Goal: Information Seeking & Learning: Learn about a topic

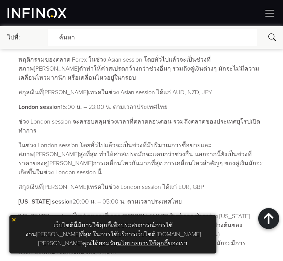
scroll to position [393, 0]
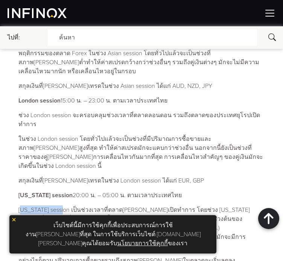
drag, startPoint x: 64, startPoint y: 200, endPoint x: 21, endPoint y: 200, distance: 43.2
click at [21, 206] on p "[US_STATE] session เป็นช่วงเวลาที่ตลาด[PERSON_NAME]เปิดทำการ โดยช่วง [US_STATE]…" at bounding box center [140, 228] width 245 height 45
click at [49, 206] on p "[US_STATE] session เป็นช่วงเวลาที่ตลาด[PERSON_NAME]เปิดทำการ โดยช่วง [US_STATE]…" at bounding box center [140, 228] width 245 height 45
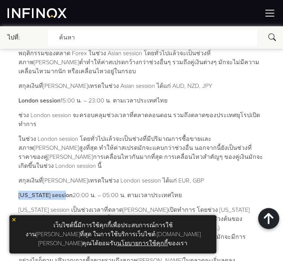
drag, startPoint x: 65, startPoint y: 187, endPoint x: 18, endPoint y: 185, distance: 46.7
click at [18, 185] on div "เราควรเทรด Forex เวลาไหนดี? ค้นหาโดย INFINOX [DATE] 08:38 (GMT +0) เวลาที่อ่าน …" at bounding box center [141, 147] width 261 height 946
click at [38, 192] on strong "[US_STATE] session" at bounding box center [45, 196] width 54 height 8
click at [47, 192] on strong "[US_STATE] session" at bounding box center [45, 196] width 54 height 8
click at [43, 192] on strong "[US_STATE] session" at bounding box center [45, 196] width 54 height 8
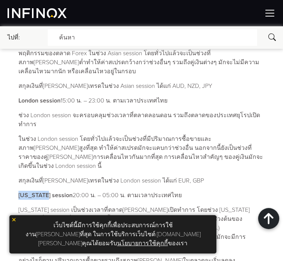
drag, startPoint x: 43, startPoint y: 185, endPoint x: 21, endPoint y: 186, distance: 22.6
click at [21, 192] on strong "[US_STATE] session" at bounding box center [45, 196] width 54 height 8
drag, startPoint x: 54, startPoint y: 138, endPoint x: 36, endPoint y: 135, distance: 18.7
click at [36, 135] on p "ในช่วง London session โดยทั่วไปแล้วจะเป็นช่วงที่มีปริมาณการซื้อขายและสภาพ[PERSO…" at bounding box center [140, 153] width 245 height 36
copy p "[GEOGRAPHIC_DATA]"
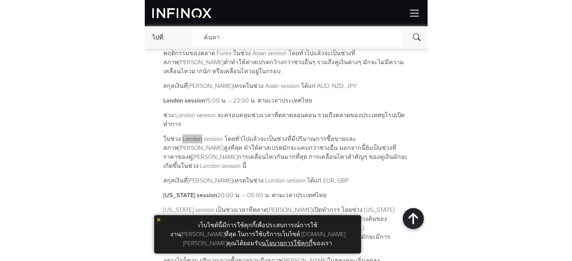
scroll to position [280, 0]
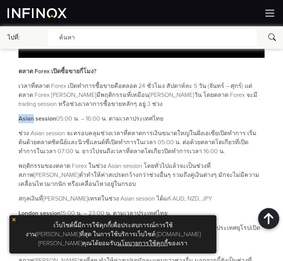
drag, startPoint x: 33, startPoint y: 115, endPoint x: 27, endPoint y: 115, distance: 5.7
click at [18, 116] on strong "Asian session" at bounding box center [37, 119] width 38 height 8
copy strong "[DEMOGRAPHIC_DATA]"
